Goal: Task Accomplishment & Management: Complete application form

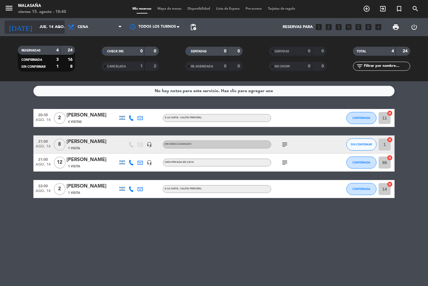
click at [61, 28] on icon "arrow_drop_down" at bounding box center [59, 26] width 7 height 7
click at [59, 29] on icon "arrow_drop_down" at bounding box center [59, 26] width 7 height 7
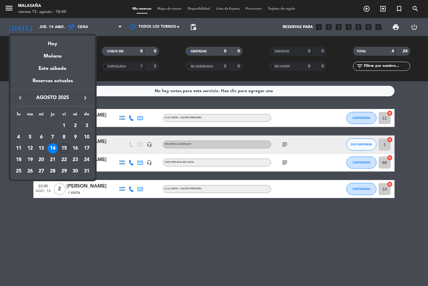
click at [64, 147] on div "15" at bounding box center [64, 148] width 10 height 10
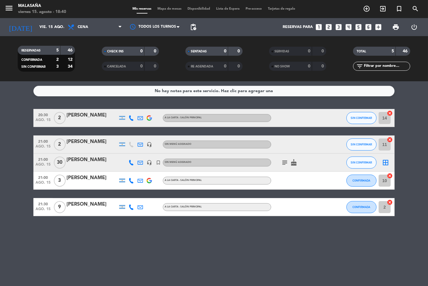
click at [283, 159] on icon "subject" at bounding box center [284, 162] width 7 height 7
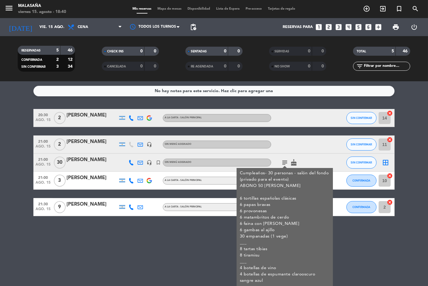
click at [317, 152] on div at bounding box center [298, 144] width 54 height 18
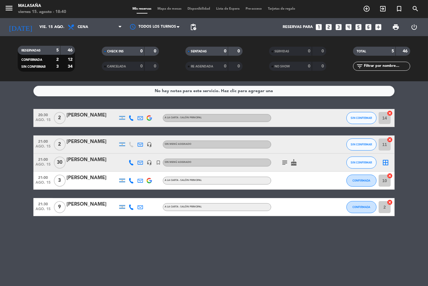
click at [91, 203] on div "[PERSON_NAME]" at bounding box center [91, 204] width 51 height 8
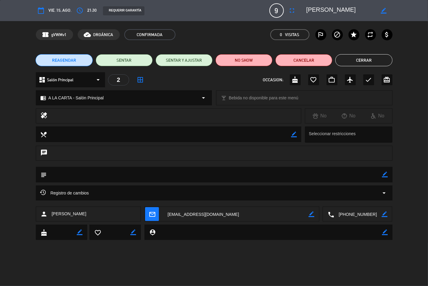
click at [365, 62] on button "Cerrar" at bounding box center [363, 60] width 57 height 12
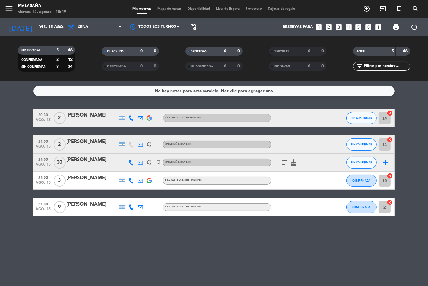
click at [286, 163] on icon "subject" at bounding box center [284, 162] width 7 height 7
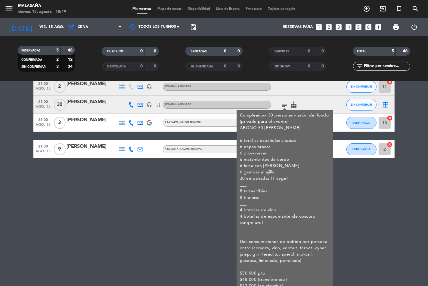
scroll to position [67, 0]
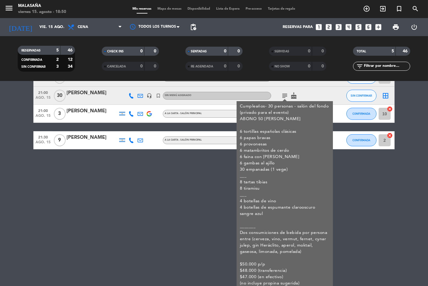
click at [218, 192] on div "No hay notas para este servicio. Haz clic para agregar una 20:30 [DATE] 2 [PERS…" at bounding box center [214, 183] width 428 height 205
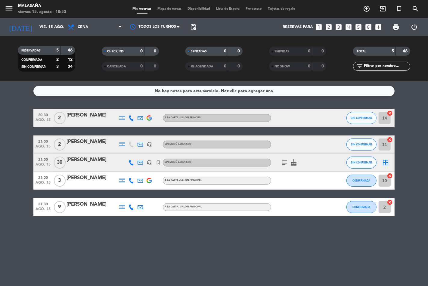
click at [131, 119] on icon at bounding box center [130, 117] width 5 height 5
click at [131, 117] on icon at bounding box center [130, 117] width 5 height 5
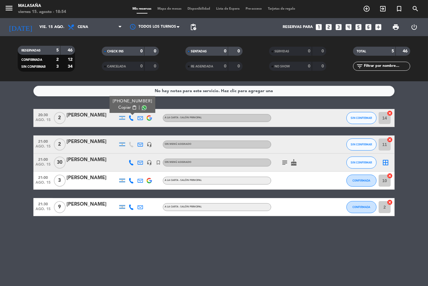
click at [123, 106] on span "Copiar" at bounding box center [124, 107] width 13 height 6
click at [60, 30] on icon "arrow_drop_down" at bounding box center [59, 26] width 7 height 7
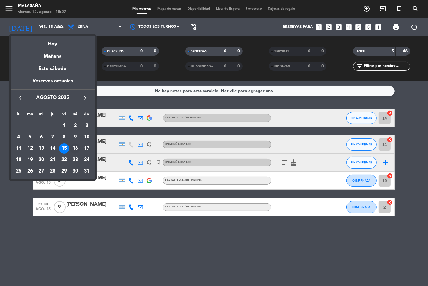
click at [76, 148] on div "16" at bounding box center [75, 148] width 10 height 10
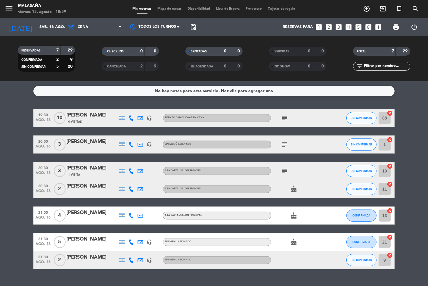
click at [285, 119] on icon "subject" at bounding box center [284, 117] width 7 height 7
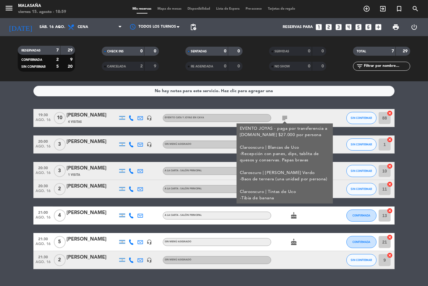
click at [312, 113] on div "subject EVENTO JOYAS - paga por transferencia a [GEOGRAPHIC_DATA][DOMAIN_NAME] …" at bounding box center [298, 118] width 54 height 18
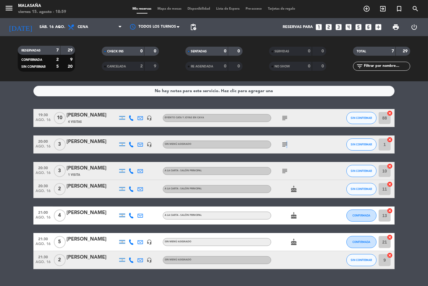
click at [286, 144] on icon "subject" at bounding box center [284, 144] width 7 height 7
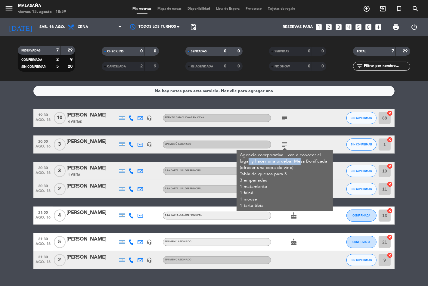
drag, startPoint x: 248, startPoint y: 160, endPoint x: 300, endPoint y: 157, distance: 52.2
click at [299, 157] on div "Agencia coorporativa - van a conocer el lugar y hacer una prueba. Mesa Bonifica…" at bounding box center [285, 180] width 90 height 57
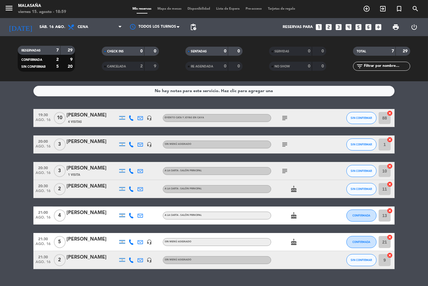
click at [283, 141] on icon "subject" at bounding box center [284, 144] width 7 height 7
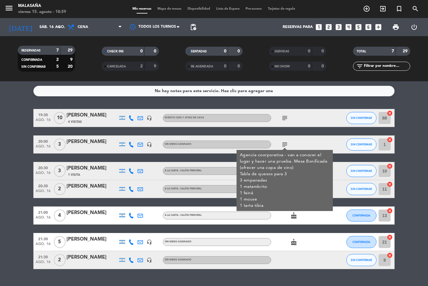
drag, startPoint x: 248, startPoint y: 166, endPoint x: 263, endPoint y: 207, distance: 43.0
click at [263, 207] on div "Agencia coorporativa - van a conocer el lugar y hacer una prueba. Mesa Bonifica…" at bounding box center [285, 180] width 90 height 57
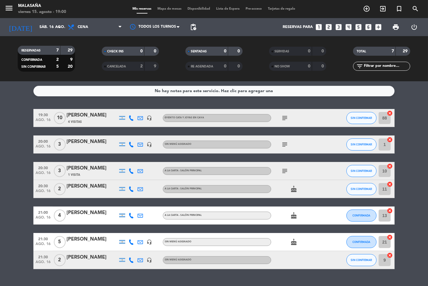
click at [284, 145] on icon "subject" at bounding box center [284, 144] width 7 height 7
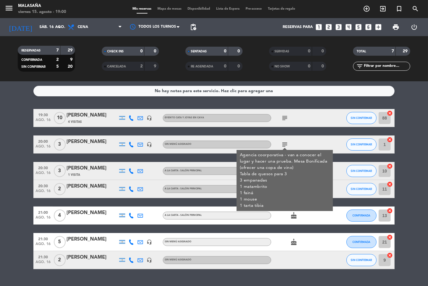
click at [300, 147] on div "subject Agencia coorporativa - van a conocer el lugar y hacer una prueba. Mesa …" at bounding box center [298, 144] width 54 height 18
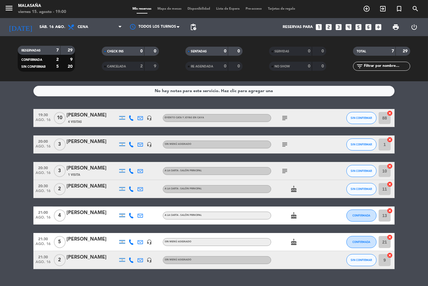
click at [284, 172] on icon "subject" at bounding box center [284, 170] width 7 height 7
click at [302, 163] on div "subject Son de Telefe, amigos de [PERSON_NAME]" at bounding box center [298, 171] width 54 height 18
click at [293, 192] on icon "cake" at bounding box center [293, 188] width 7 height 7
click at [325, 184] on div at bounding box center [333, 189] width 16 height 18
click at [294, 217] on icon "cake" at bounding box center [293, 215] width 7 height 7
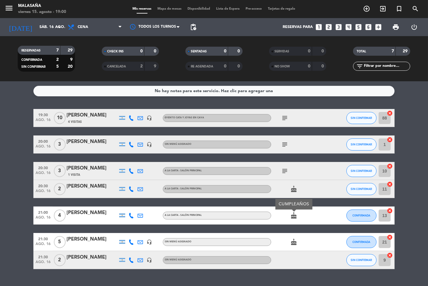
click at [329, 202] on div "19:30 [DATE] [PERSON_NAME] 4 Visitas headset_mic EVENTO CATA y JOYAS en CAVA su…" at bounding box center [213, 189] width 361 height 160
click at [292, 241] on icon "cake" at bounding box center [293, 241] width 7 height 7
click at [294, 241] on icon "cake" at bounding box center [293, 241] width 7 height 7
click at [286, 118] on icon "subject" at bounding box center [284, 117] width 7 height 7
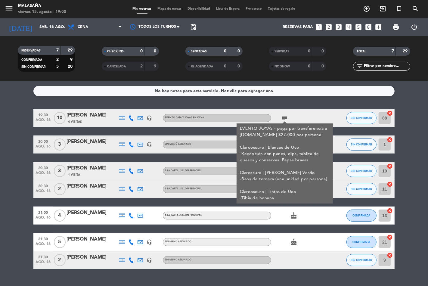
drag, startPoint x: 260, startPoint y: 154, endPoint x: 310, endPoint y: 159, distance: 50.8
click at [310, 159] on div "EVENTO JOYAS - paga por transferencia a [DOMAIN_NAME] $27.000 por persona Claro…" at bounding box center [285, 163] width 90 height 76
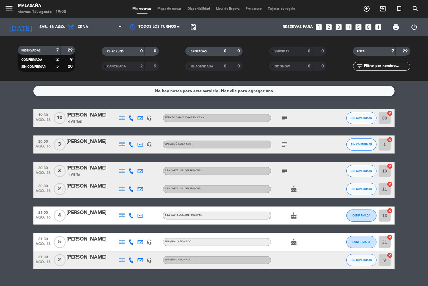
click at [285, 147] on icon "subject" at bounding box center [284, 144] width 7 height 7
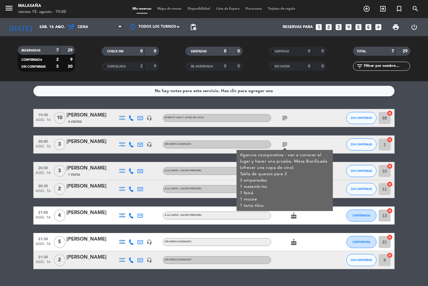
click at [285, 115] on icon "subject" at bounding box center [284, 117] width 7 height 7
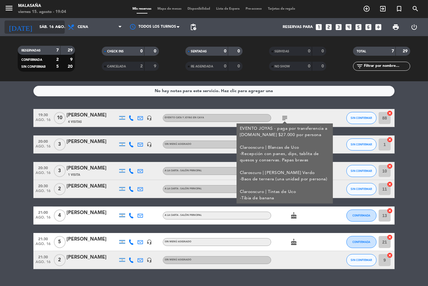
click at [61, 26] on icon "arrow_drop_down" at bounding box center [59, 26] width 7 height 7
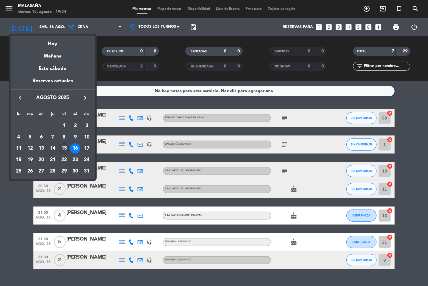
click at [64, 149] on div "15" at bounding box center [64, 148] width 10 height 10
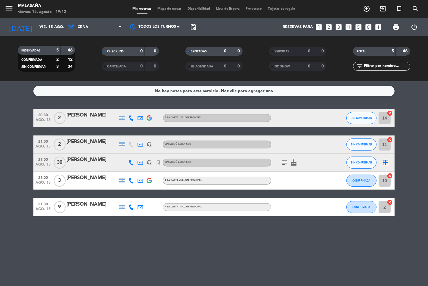
click at [283, 163] on icon "subject" at bounding box center [284, 162] width 7 height 7
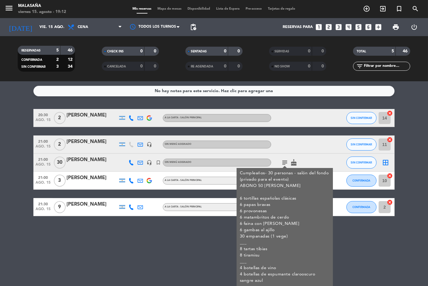
click at [131, 118] on icon at bounding box center [130, 117] width 5 height 5
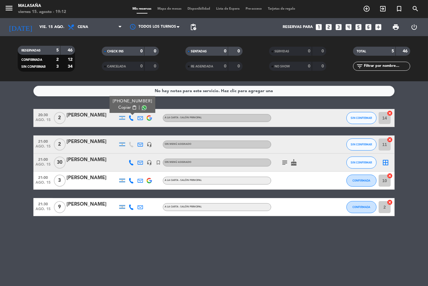
click at [123, 107] on span "Copiar" at bounding box center [124, 107] width 13 height 6
click at [132, 180] on icon at bounding box center [130, 180] width 5 height 5
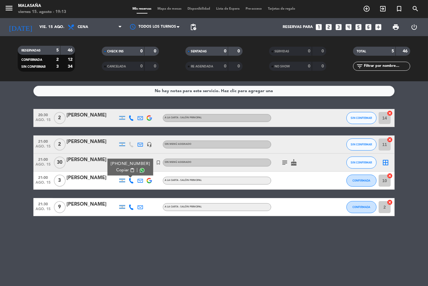
click at [125, 171] on span "Copiar" at bounding box center [122, 170] width 13 height 6
click at [131, 209] on icon at bounding box center [130, 206] width 5 height 5
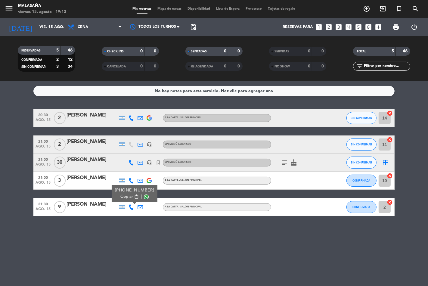
click at [125, 196] on span "Copiar" at bounding box center [126, 196] width 13 height 6
click at [58, 29] on icon "arrow_drop_down" at bounding box center [59, 26] width 7 height 7
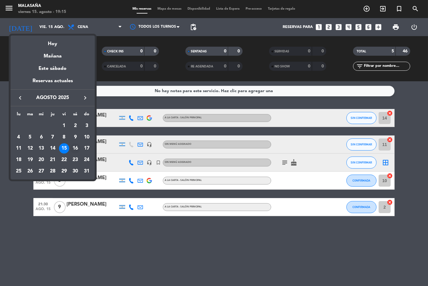
click at [74, 149] on div "16" at bounding box center [75, 148] width 10 height 10
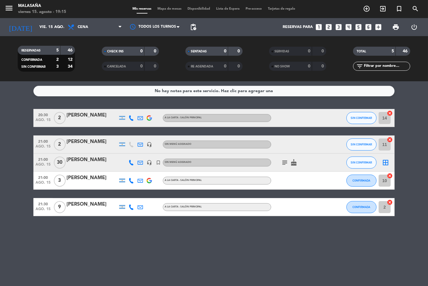
type input "sáb. 16 ago."
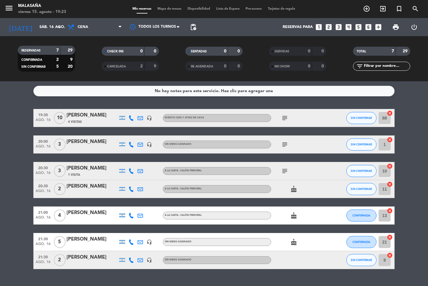
click at [326, 25] on icon "looks_two" at bounding box center [329, 27] width 8 height 8
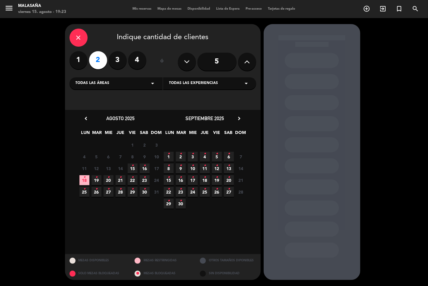
click at [131, 168] on icon "•" at bounding box center [132, 166] width 2 height 10
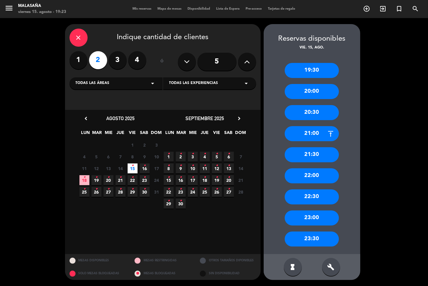
click at [317, 154] on div "21:30" at bounding box center [312, 154] width 54 height 15
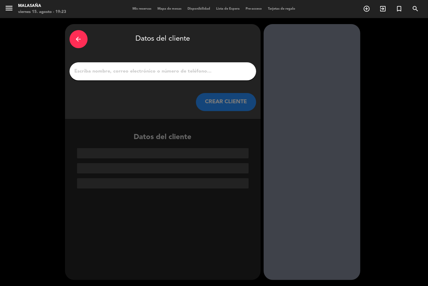
click at [184, 72] on input "1" at bounding box center [163, 71] width 178 height 8
click at [140, 73] on input "1" at bounding box center [163, 71] width 178 height 8
paste input "[EMAIL_ADDRESS][DOMAIN_NAME]"
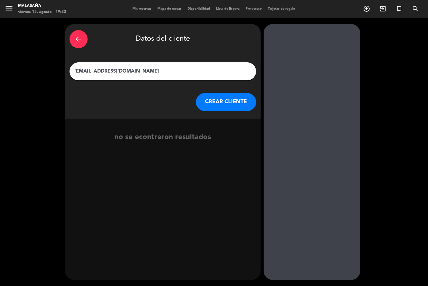
type input "[EMAIL_ADDRESS][DOMAIN_NAME]"
click at [233, 104] on button "CREAR CLIENTE" at bounding box center [226, 102] width 60 height 18
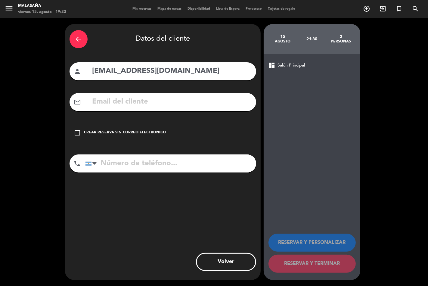
drag, startPoint x: 172, startPoint y: 74, endPoint x: 77, endPoint y: 66, distance: 95.8
click at [77, 66] on div "person [EMAIL_ADDRESS][DOMAIN_NAME]" at bounding box center [163, 71] width 187 height 18
click at [125, 100] on input "text" at bounding box center [172, 102] width 160 height 12
paste input "[EMAIL_ADDRESS][DOMAIN_NAME]"
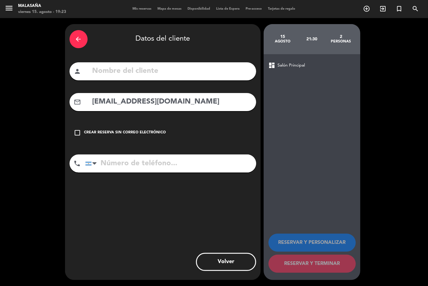
type input "[EMAIL_ADDRESS][DOMAIN_NAME]"
click at [145, 70] on input "text" at bounding box center [172, 71] width 160 height 12
click at [149, 73] on input "text" at bounding box center [172, 71] width 160 height 12
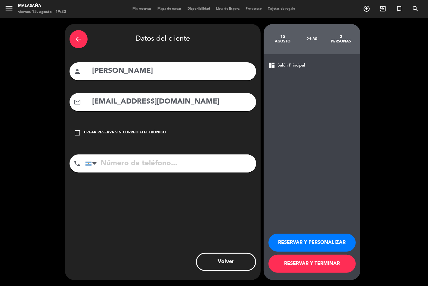
type input "[PERSON_NAME]"
click at [117, 169] on input "tel" at bounding box center [170, 163] width 171 height 18
type input "1161823290"
click at [317, 263] on button "RESERVAR Y TERMINAR" at bounding box center [311, 264] width 87 height 18
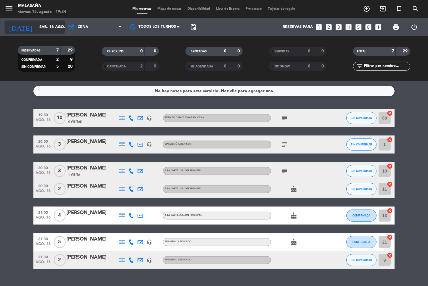
click at [61, 29] on icon "arrow_drop_down" at bounding box center [59, 26] width 7 height 7
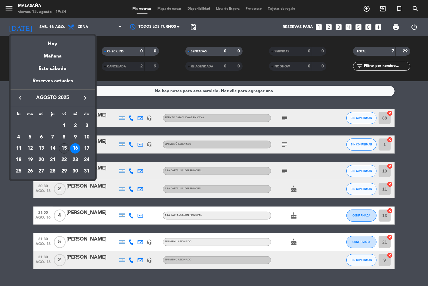
click at [68, 149] on div "15" at bounding box center [64, 148] width 10 height 10
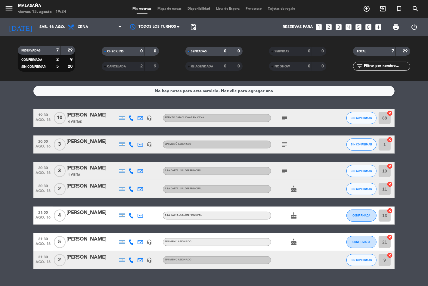
type input "vie. 15 ago."
click at [68, 149] on div at bounding box center [91, 148] width 51 height 5
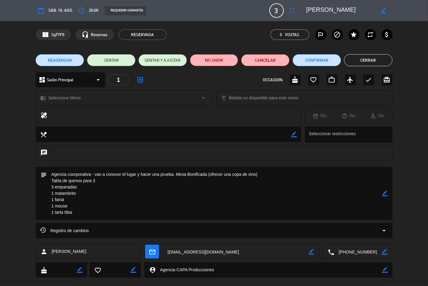
click at [364, 61] on button "Cerrar" at bounding box center [368, 60] width 48 height 12
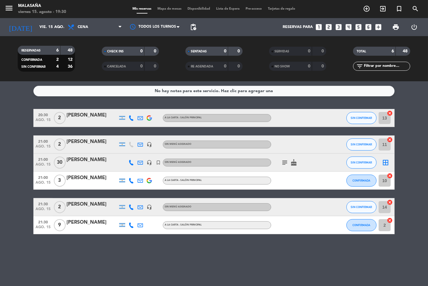
click at [348, 28] on icon "looks_4" at bounding box center [349, 27] width 8 height 8
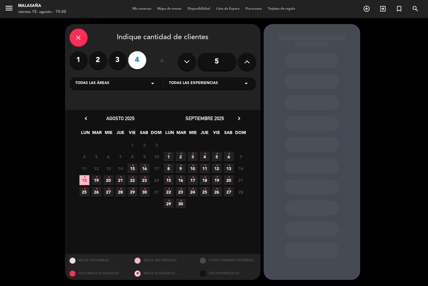
click at [134, 169] on span "15 •" at bounding box center [133, 168] width 10 height 10
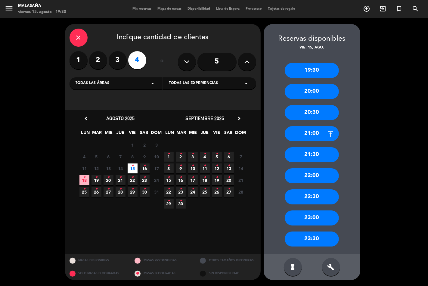
click at [318, 156] on div "21:30" at bounding box center [312, 154] width 54 height 15
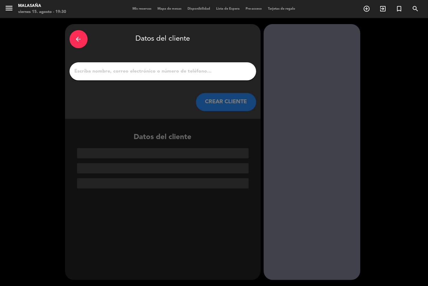
click at [222, 103] on button "CREAR CLIENTE" at bounding box center [226, 102] width 60 height 18
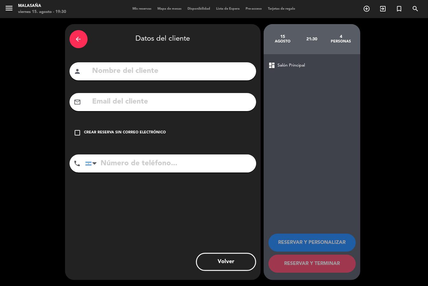
click at [147, 100] on input "text" at bounding box center [172, 102] width 160 height 12
paste input "[EMAIL_ADDRESS][DOMAIN_NAME]"
type input "[EMAIL_ADDRESS][DOMAIN_NAME]"
click at [149, 76] on input "text" at bounding box center [172, 71] width 160 height 12
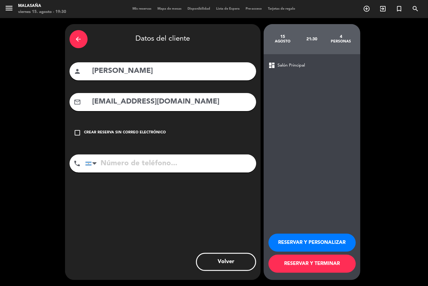
type input "[PERSON_NAME]"
click at [144, 159] on input "tel" at bounding box center [170, 163] width 171 height 18
type input "1162164070"
click at [314, 262] on button "RESERVAR Y TERMINAR" at bounding box center [311, 264] width 87 height 18
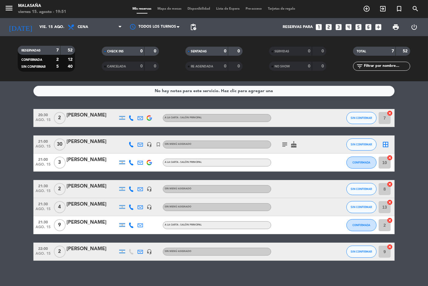
click at [283, 144] on icon "subject" at bounding box center [284, 144] width 7 height 7
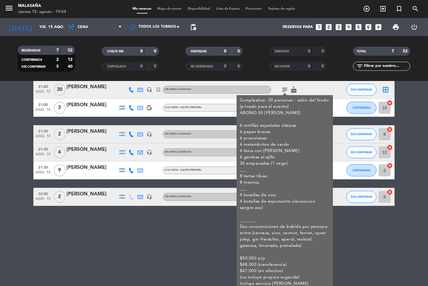
scroll to position [70, 0]
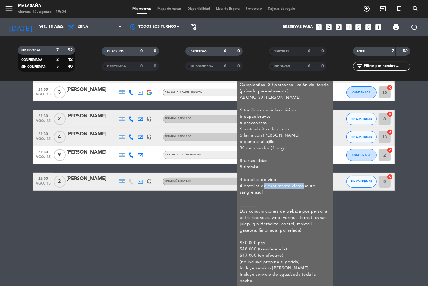
drag, startPoint x: 261, startPoint y: 186, endPoint x: 301, endPoint y: 189, distance: 40.4
click at [301, 189] on div "Cumpleaños- 30 personas - salón del fondo (privado para el evento) ABONO 50 [PE…" at bounding box center [285, 183] width 90 height 202
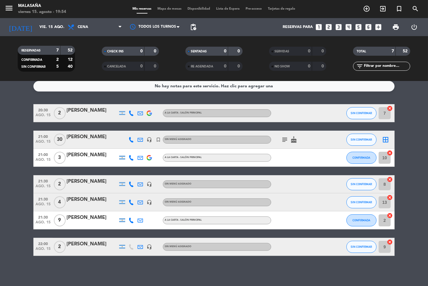
scroll to position [5, 0]
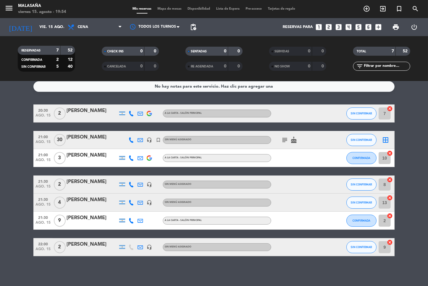
click at [287, 142] on icon "subject" at bounding box center [284, 139] width 7 height 7
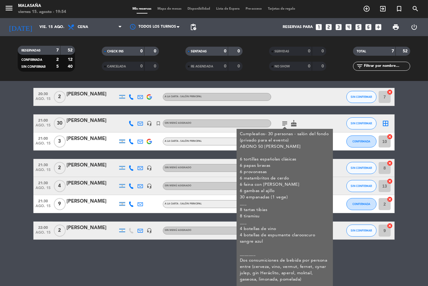
scroll to position [3, 0]
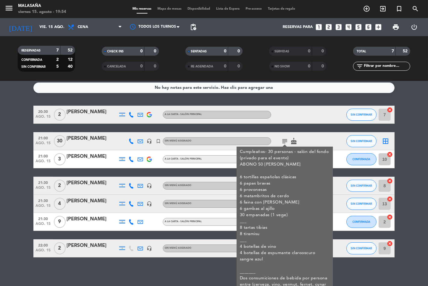
click at [89, 136] on div "[PERSON_NAME]" at bounding box center [91, 139] width 51 height 8
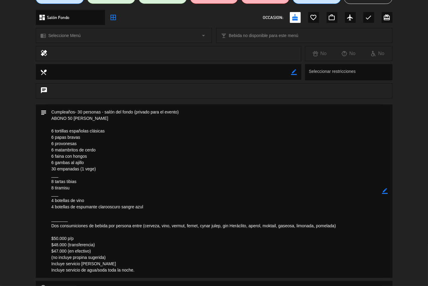
scroll to position [67, 0]
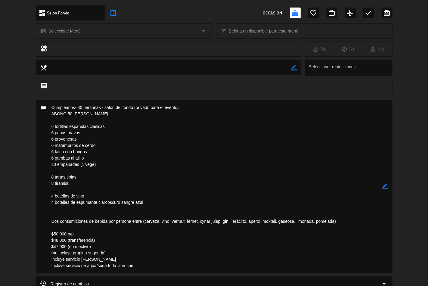
drag, startPoint x: 53, startPoint y: 106, endPoint x: 147, endPoint y: 245, distance: 167.7
click at [147, 246] on textarea at bounding box center [214, 186] width 335 height 173
click at [61, 105] on textarea at bounding box center [214, 186] width 335 height 173
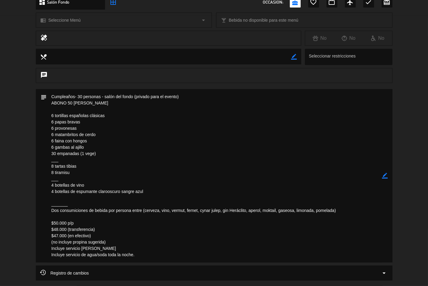
scroll to position [89, 0]
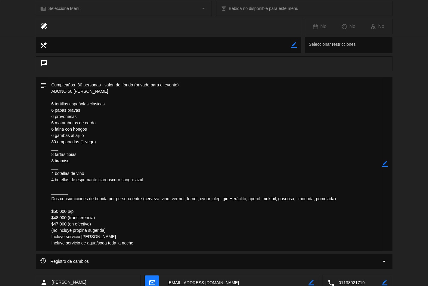
drag, startPoint x: 51, startPoint y: 106, endPoint x: 137, endPoint y: 245, distance: 163.2
click at [137, 245] on textarea at bounding box center [214, 163] width 335 height 173
